Goal: Transaction & Acquisition: Purchase product/service

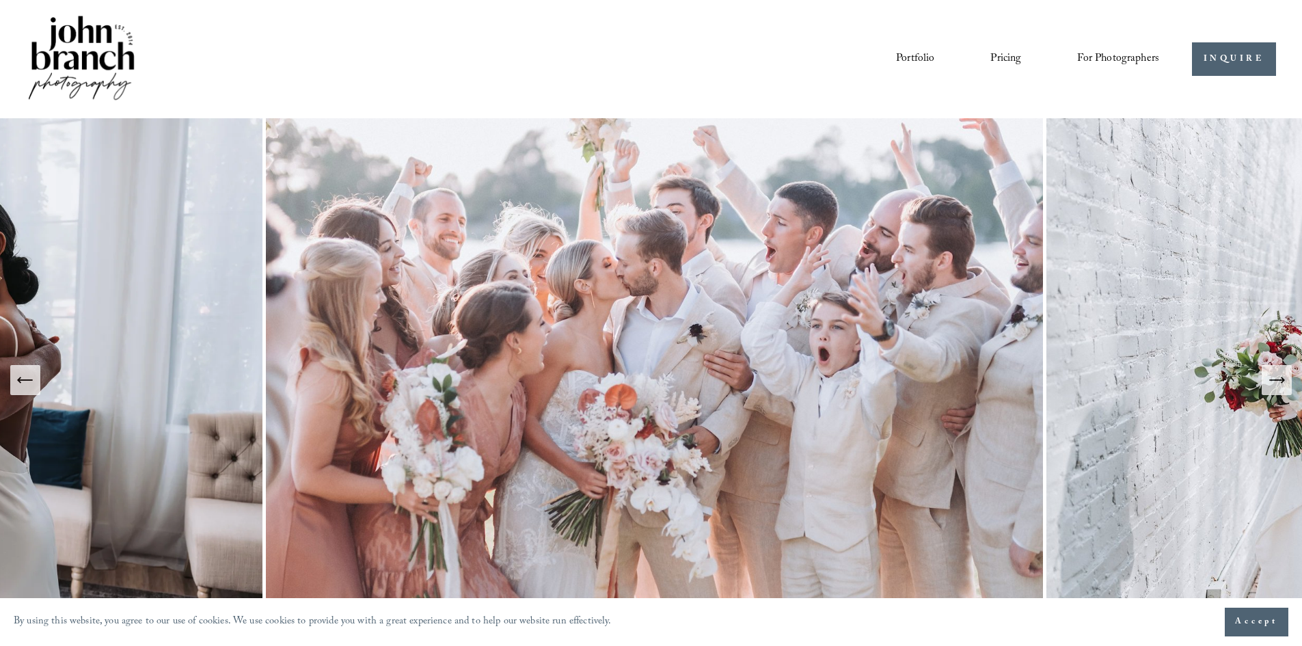
click at [1002, 62] on link "Pricing" at bounding box center [1005, 58] width 31 height 23
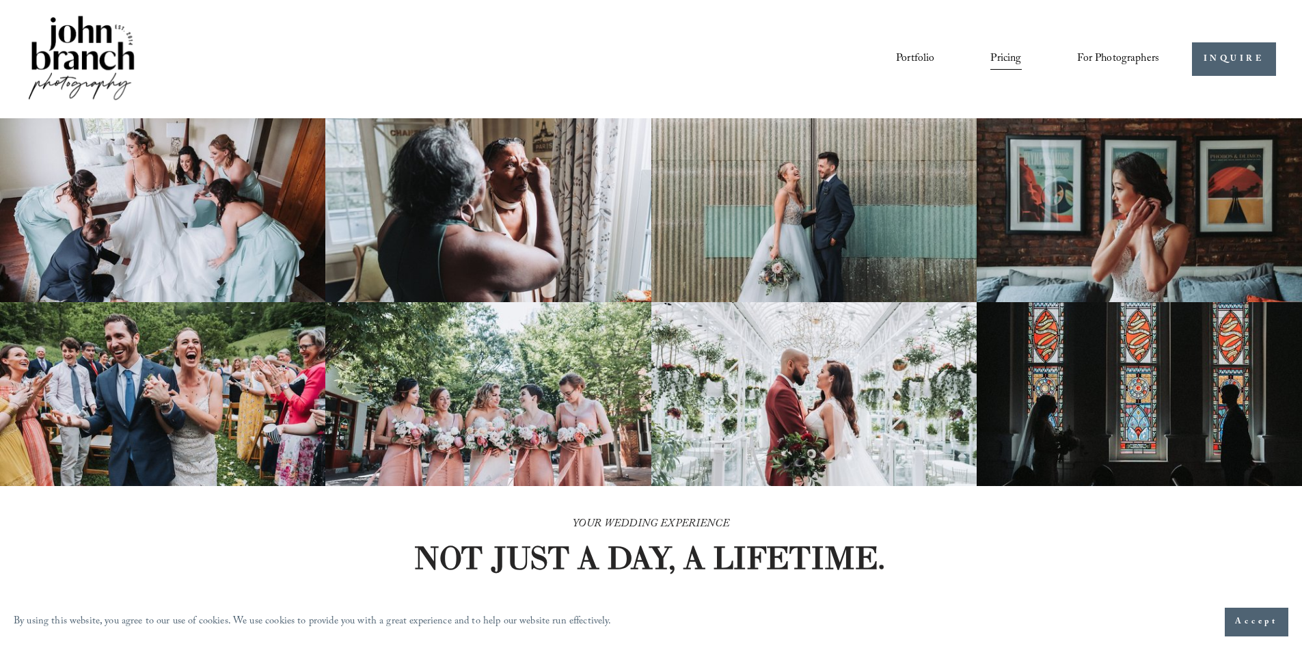
drag, startPoint x: 899, startPoint y: 393, endPoint x: 816, endPoint y: 49, distance: 354.3
click at [0, 0] on span "Presets" at bounding box center [0, 0] width 0 height 0
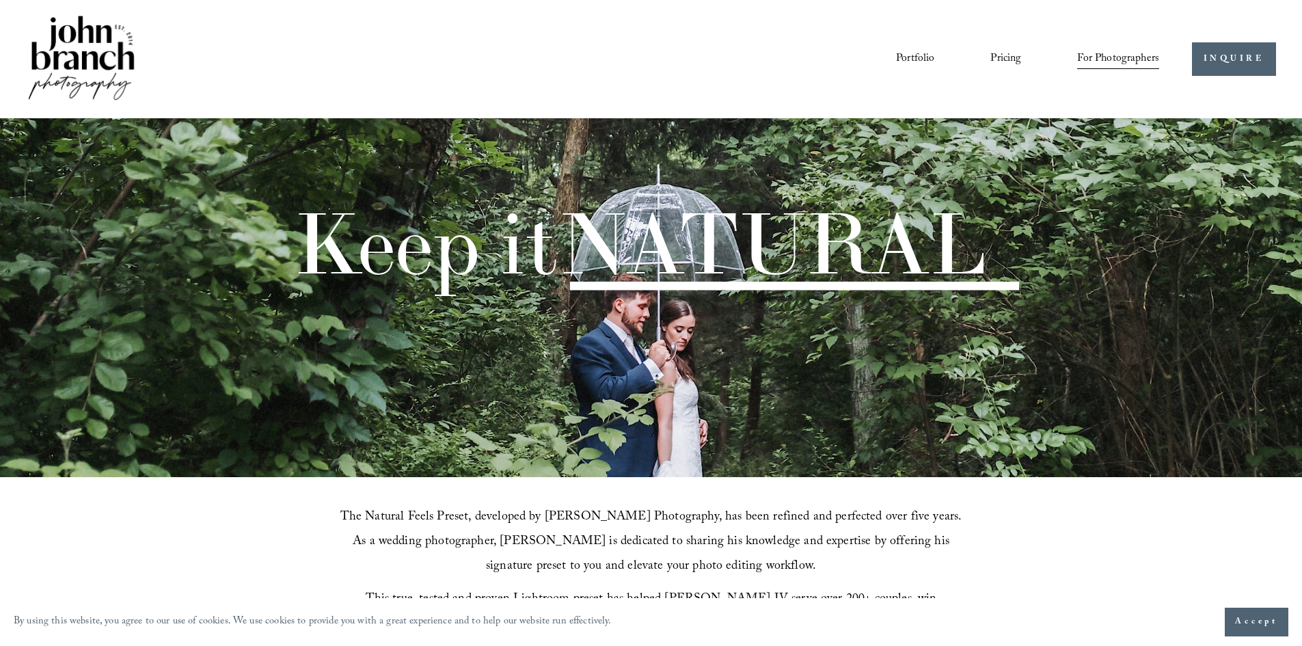
click at [798, 68] on div "Portfolio Pricing For Photographers Presets Education Courses Blog" at bounding box center [665, 58] width 990 height 23
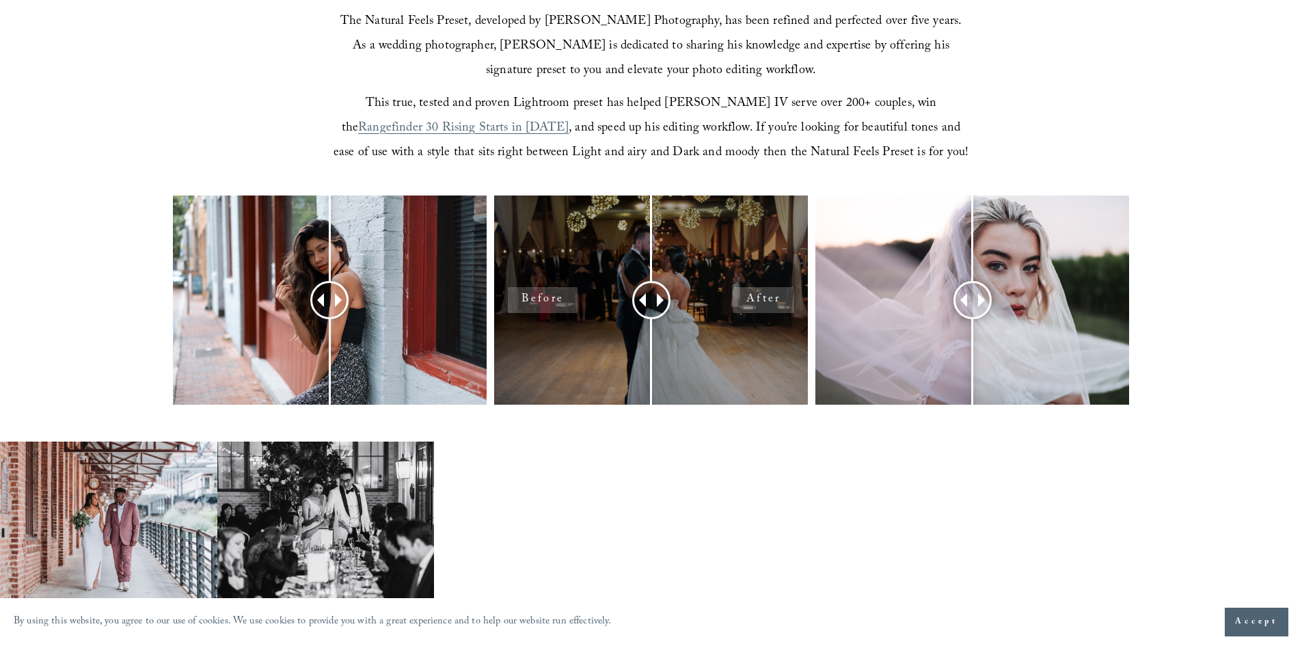
scroll to position [501, 0]
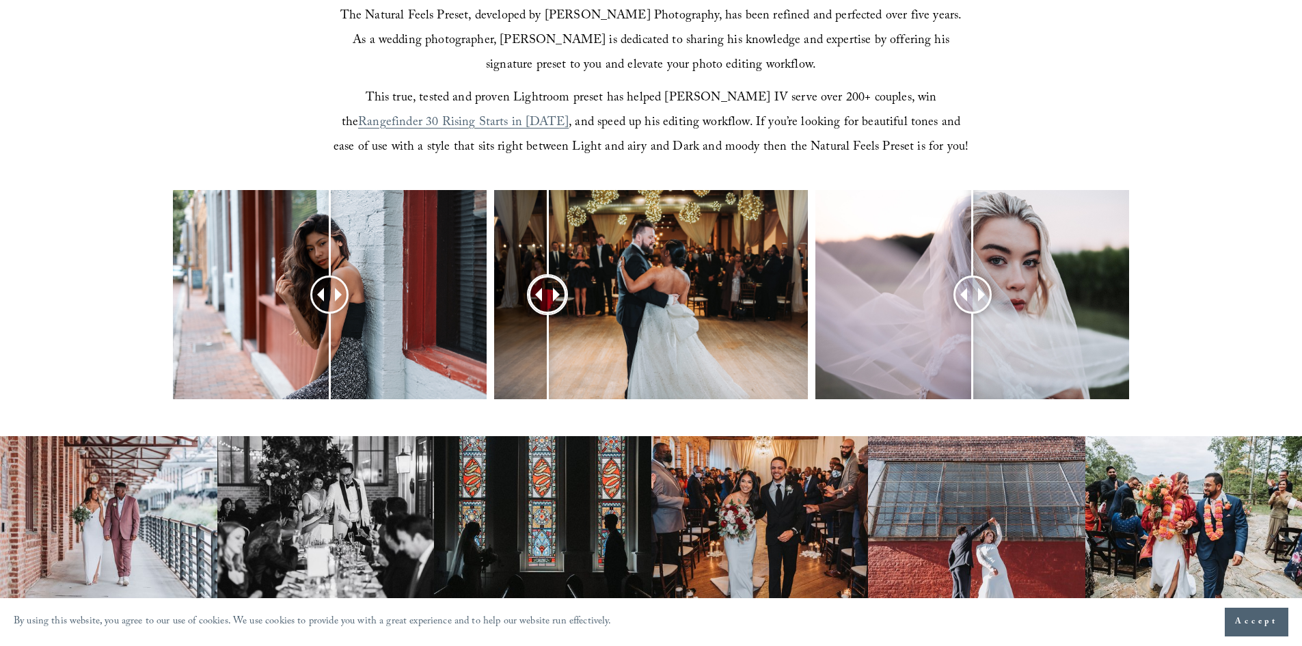
drag, startPoint x: 653, startPoint y: 300, endPoint x: 515, endPoint y: 318, distance: 138.5
click at [530, 312] on div at bounding box center [547, 294] width 35 height 35
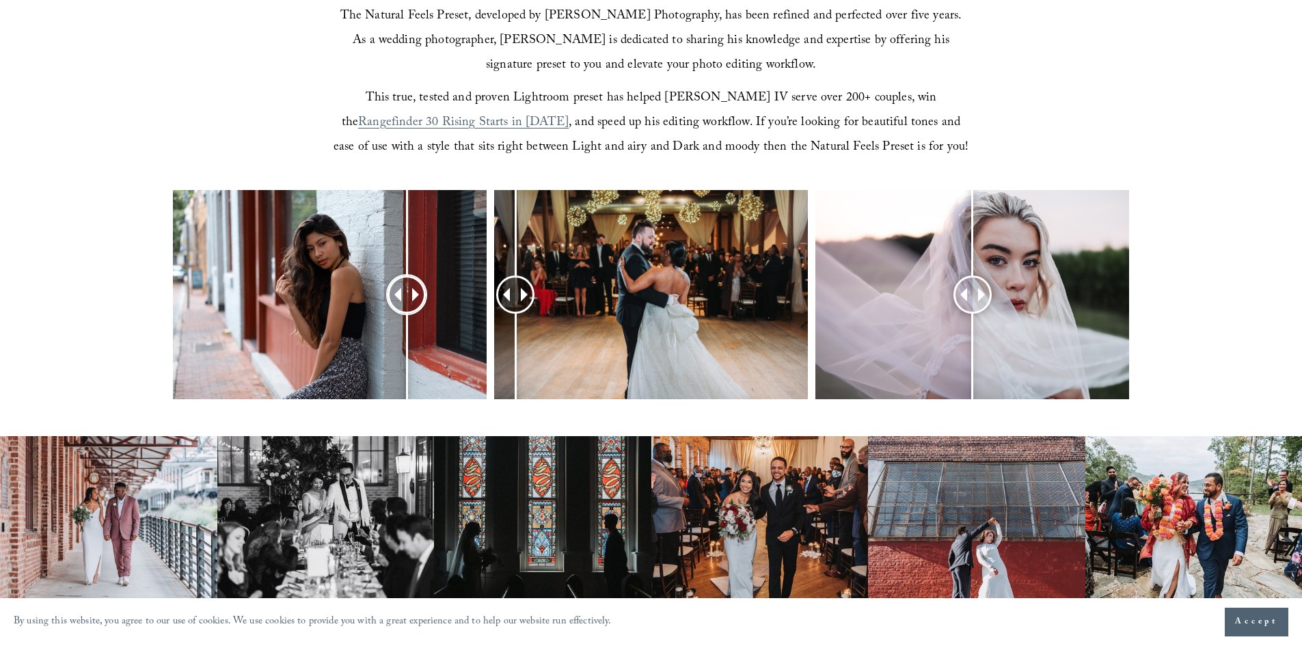
drag, startPoint x: 302, startPoint y: 299, endPoint x: 282, endPoint y: 312, distance: 23.3
click at [390, 312] on div at bounding box center [407, 294] width 35 height 35
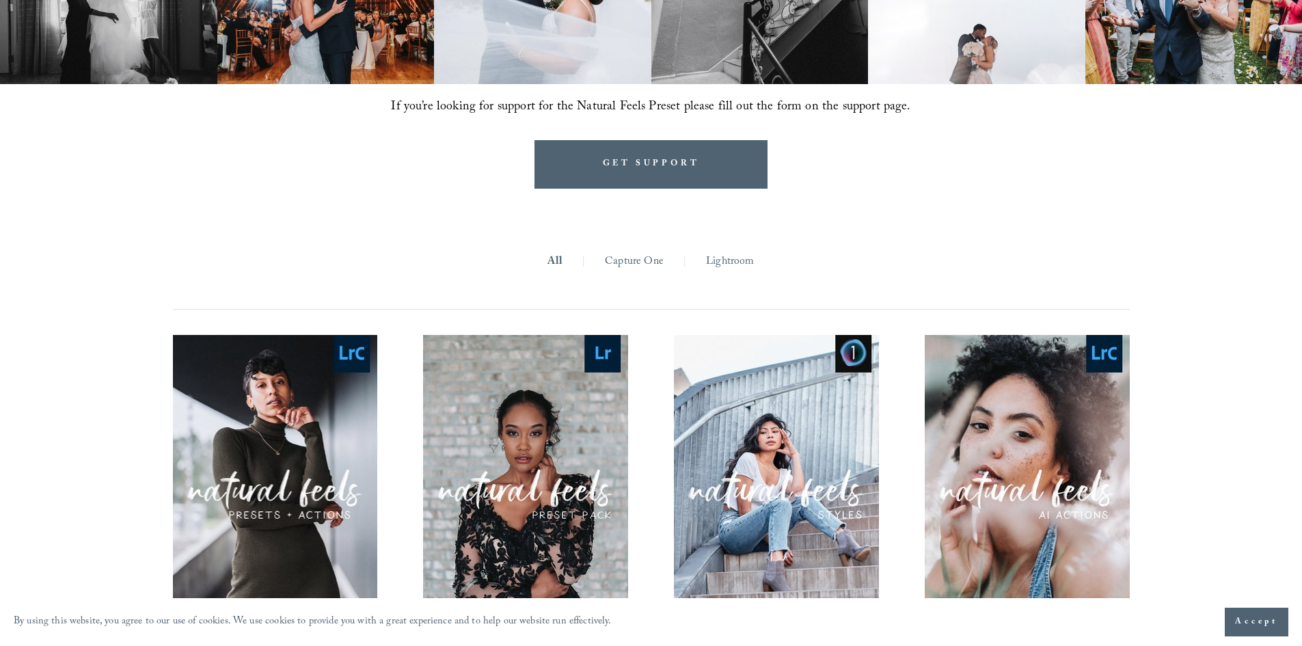
scroll to position [1253, 0]
